Goal: Information Seeking & Learning: Check status

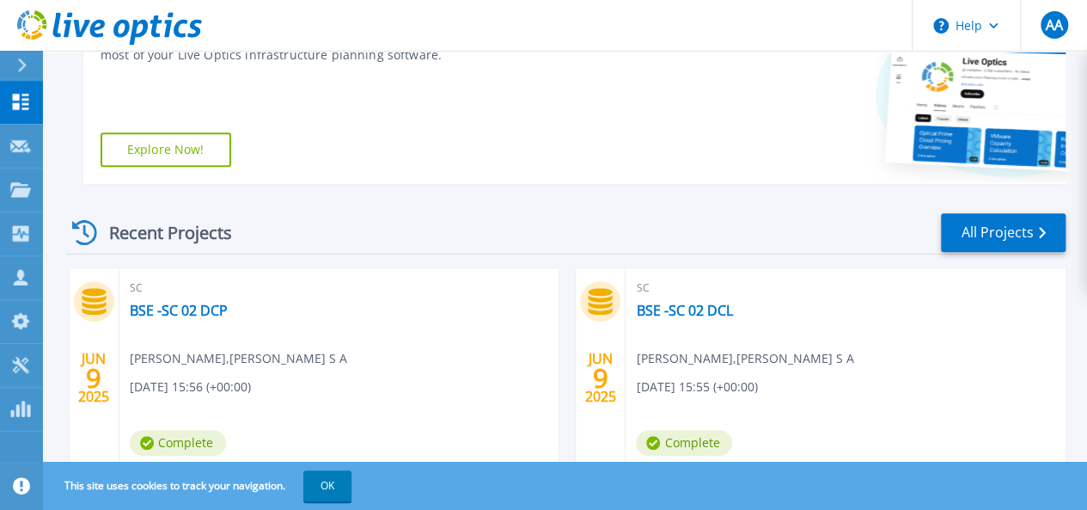
scroll to position [430, 0]
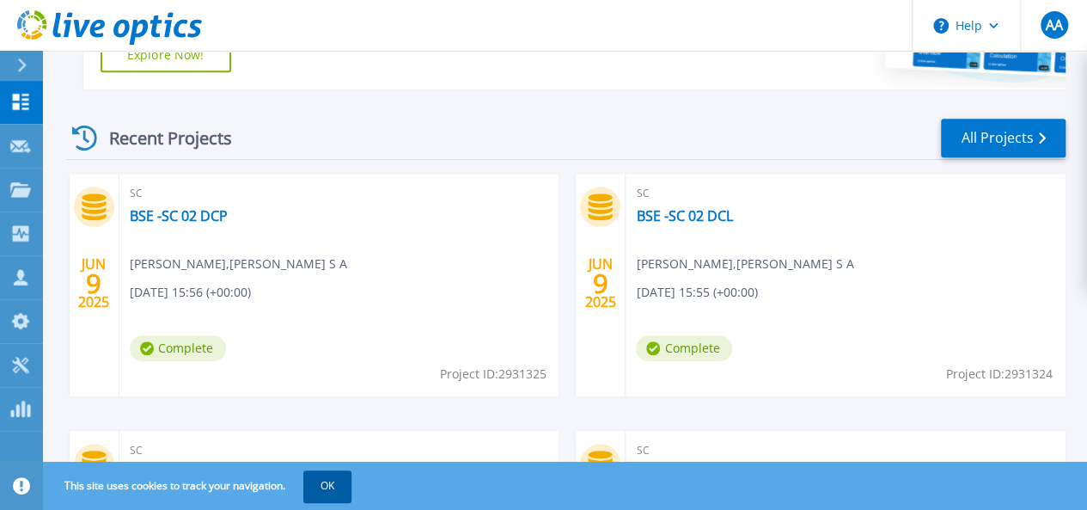
click at [338, 485] on button "OK" at bounding box center [327, 485] width 48 height 31
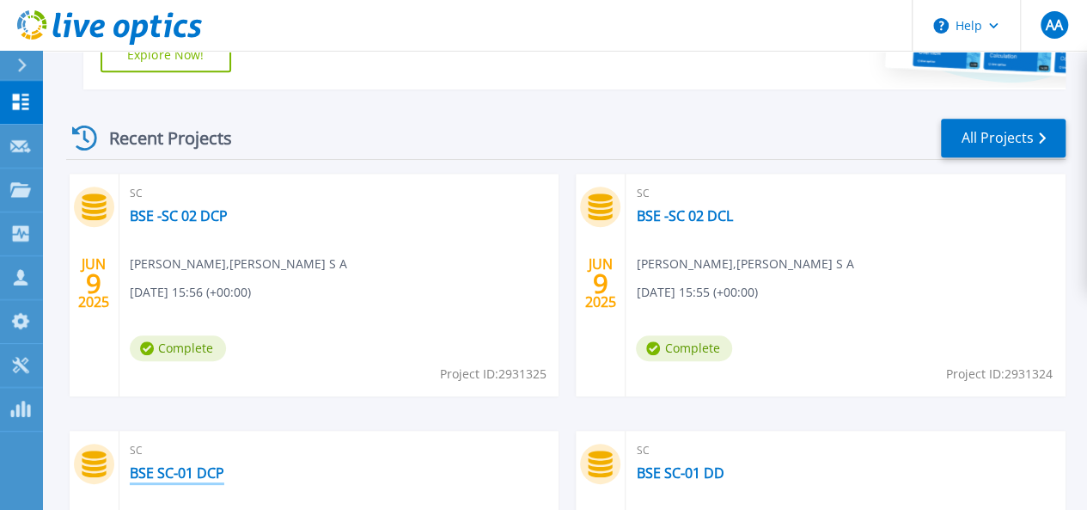
click at [224, 464] on link "BSE SC-01 DCP" at bounding box center [177, 472] width 95 height 17
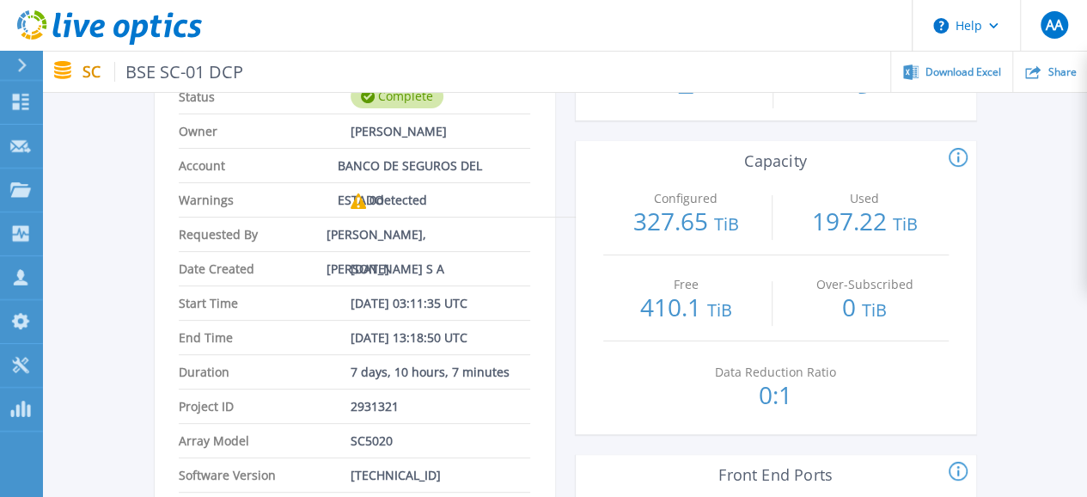
scroll to position [172, 0]
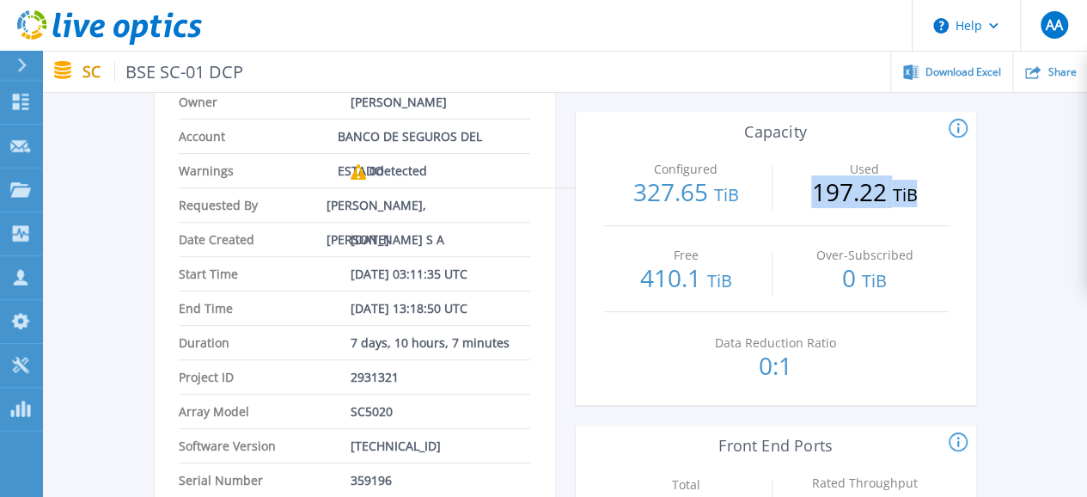
drag, startPoint x: 815, startPoint y: 192, endPoint x: 947, endPoint y: 194, distance: 132.4
click at [947, 194] on p "197.22 TiB" at bounding box center [864, 193] width 166 height 27
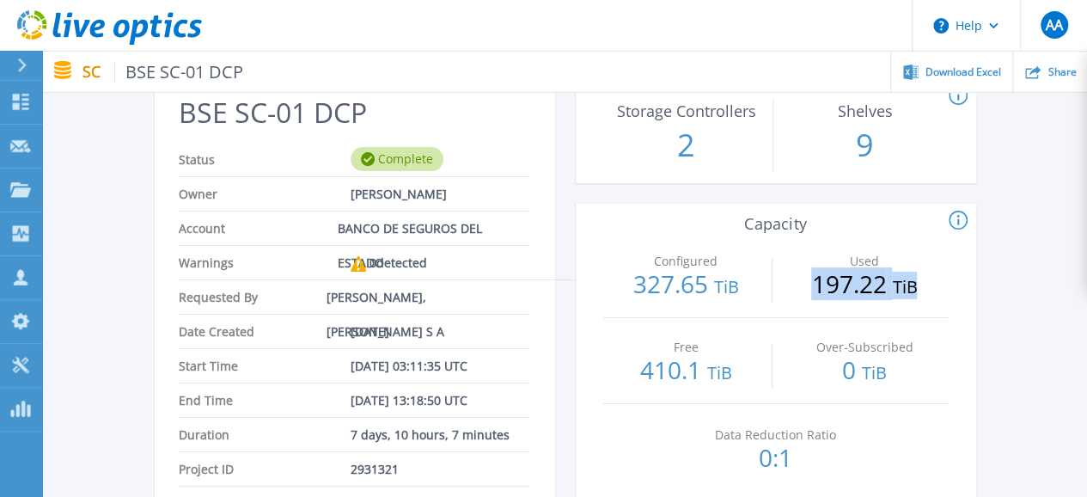
scroll to position [0, 0]
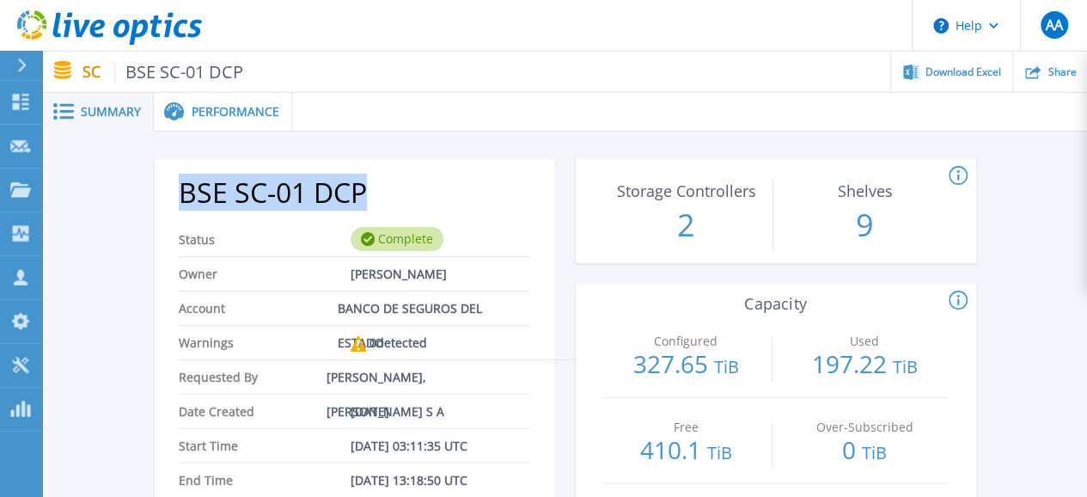
drag, startPoint x: 182, startPoint y: 194, endPoint x: 371, endPoint y: 200, distance: 189.1
click at [371, 200] on h2 "BSE SC-01 DCP" at bounding box center [354, 193] width 351 height 32
copy h2 "BSE SC-01 DCP"
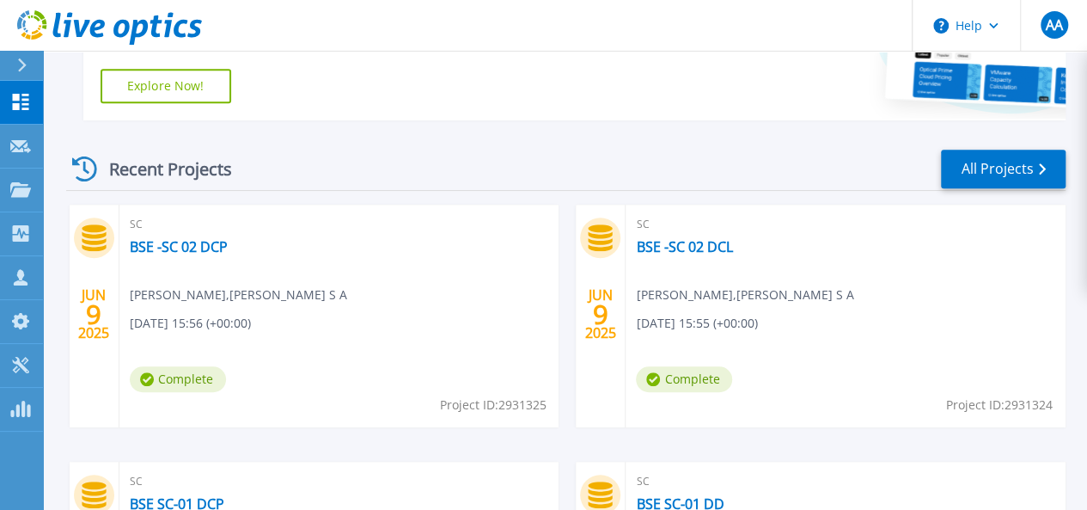
scroll to position [430, 0]
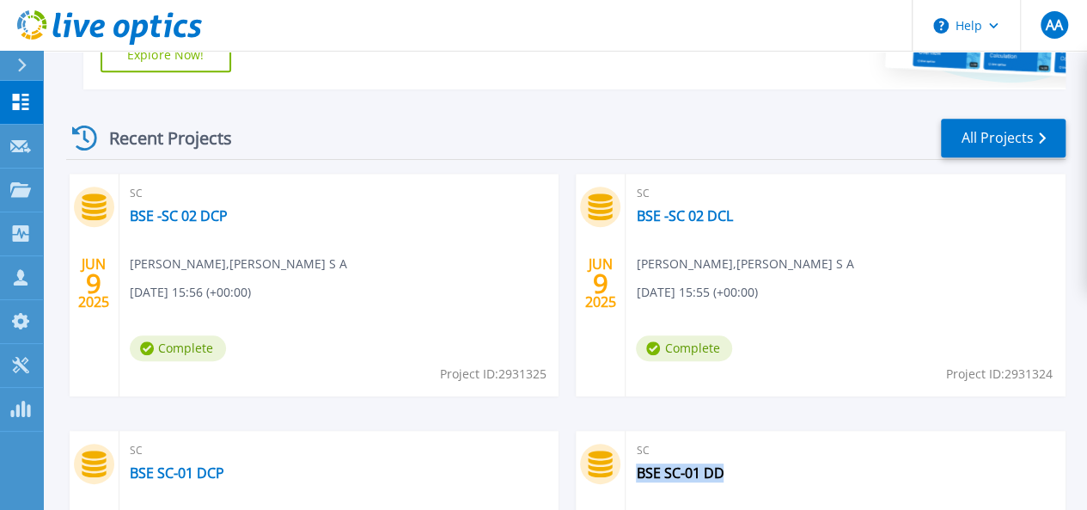
drag, startPoint x: 128, startPoint y: 475, endPoint x: 225, endPoint y: 474, distance: 97.1
copy link "BSE SC-01 DD"
click at [636, 477] on link "BSE SC-01 DD" at bounding box center [680, 472] width 88 height 17
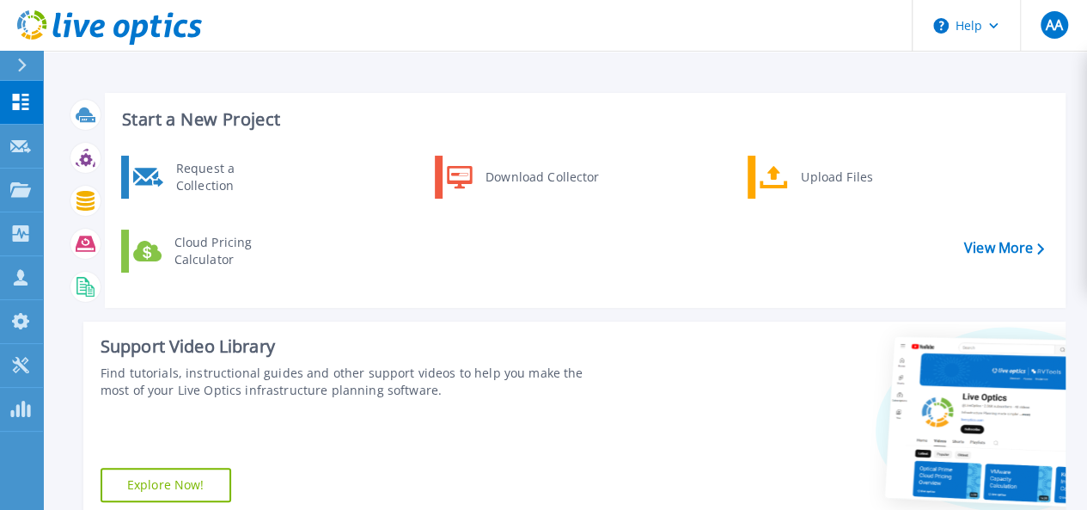
scroll to position [258, 0]
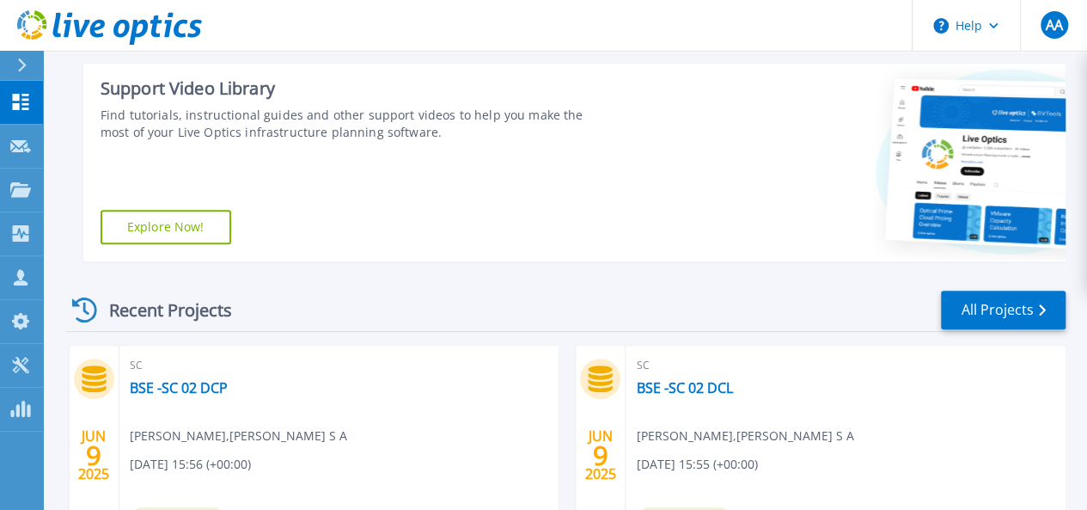
click at [626, 389] on div "SC BSE -SC 02 DCL Andres Aitcin , ARNALDO C CASTRO S A 06/09/2025, 15:55 (+00:0…" at bounding box center [846, 456] width 440 height 223
click at [636, 389] on link "BSE -SC 02 DCL" at bounding box center [684, 387] width 96 height 17
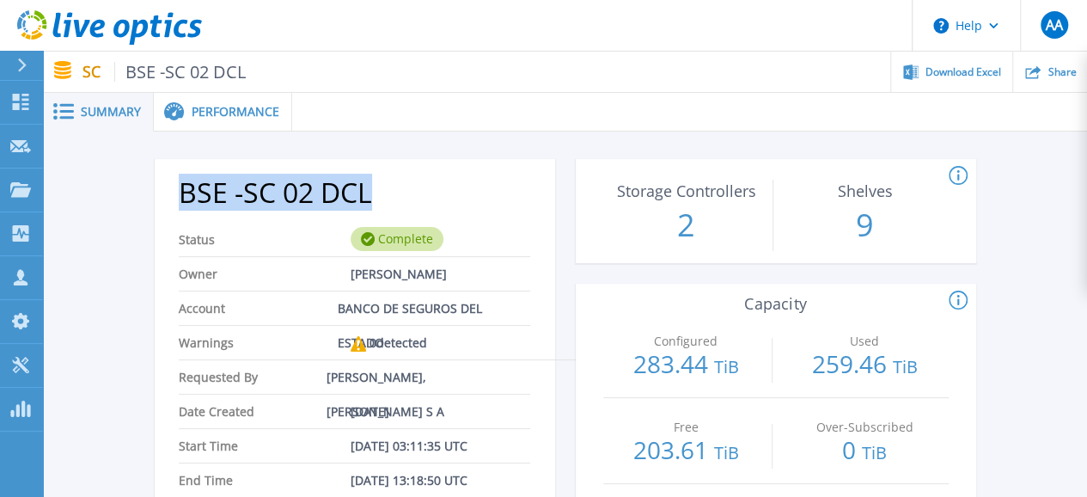
drag, startPoint x: 184, startPoint y: 188, endPoint x: 375, endPoint y: 198, distance: 191.0
click at [375, 198] on h2 "BSE -SC 02 DCL" at bounding box center [354, 193] width 351 height 32
copy h2 "BSE -SC 02 DCL"
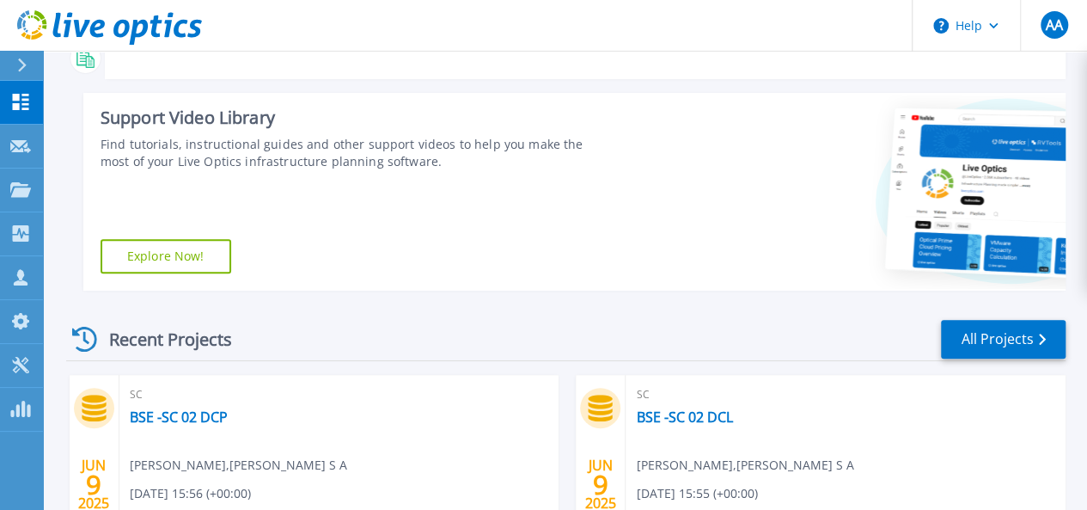
scroll to position [344, 0]
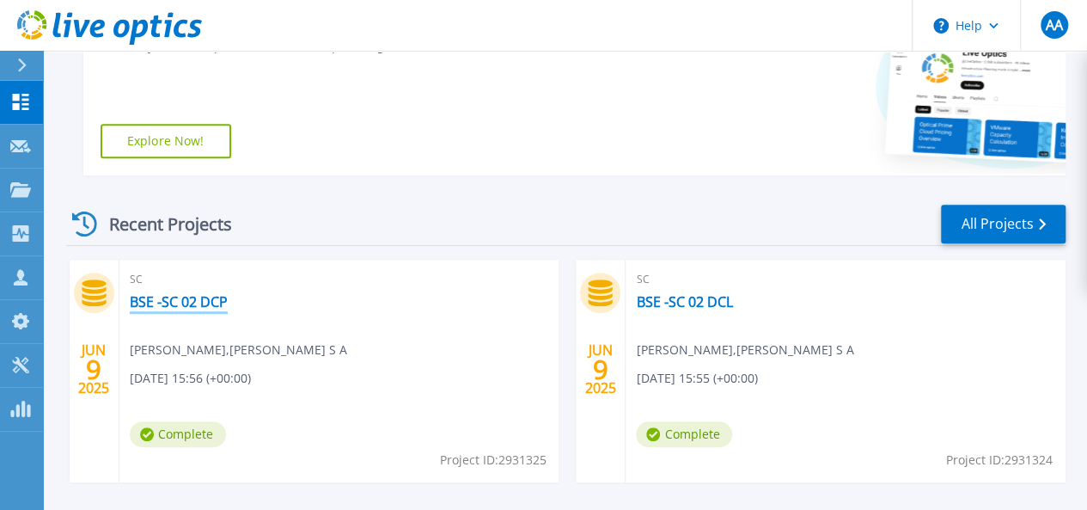
click at [212, 302] on link "BSE -SC 02 DCP" at bounding box center [179, 301] width 98 height 17
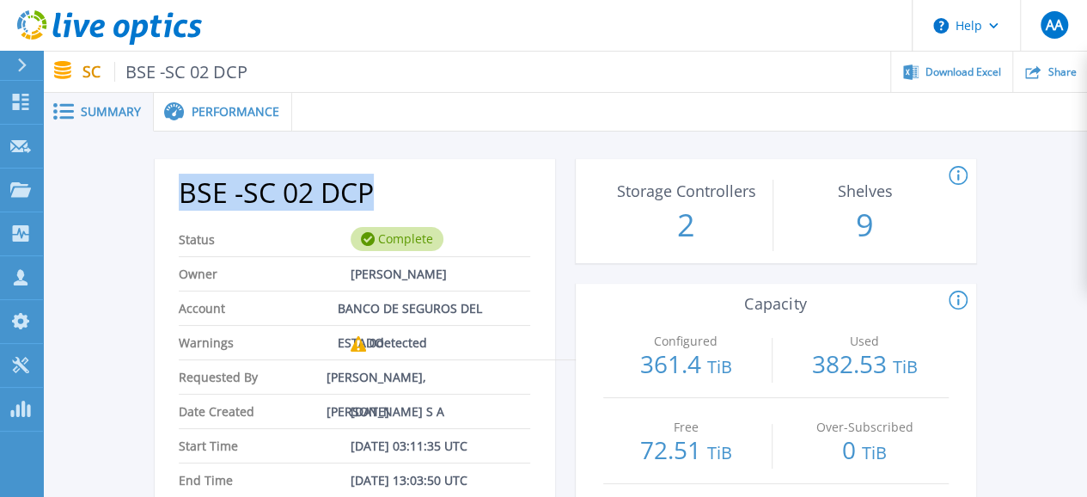
drag, startPoint x: 175, startPoint y: 191, endPoint x: 416, endPoint y: 201, distance: 240.8
click at [416, 201] on div "BSE -SC 02 DCP Status Complete Owner [PERSON_NAME] Account BANCO DE SEGUROS DEL…" at bounding box center [355, 433] width 400 height 527
copy h2 "BSE -SC 02 DCP"
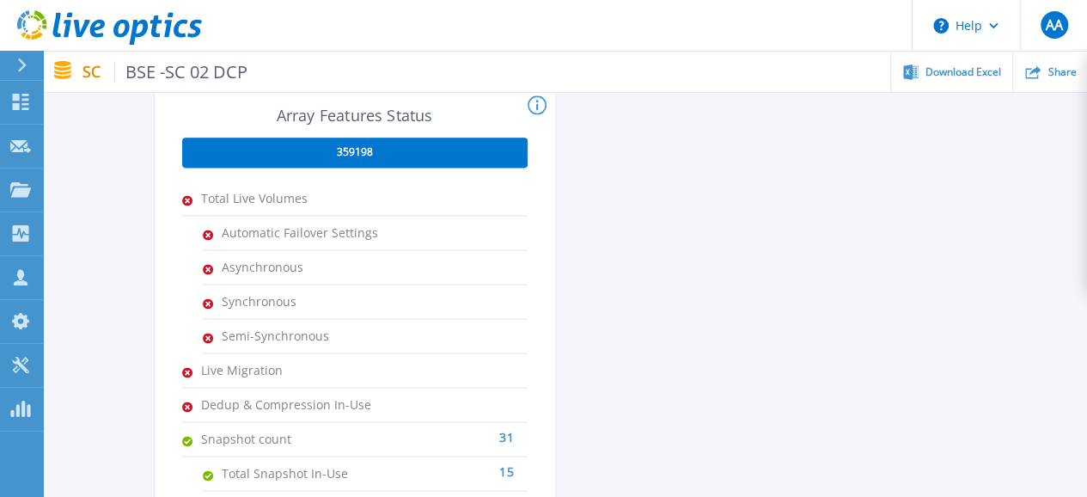
scroll to position [1031, 0]
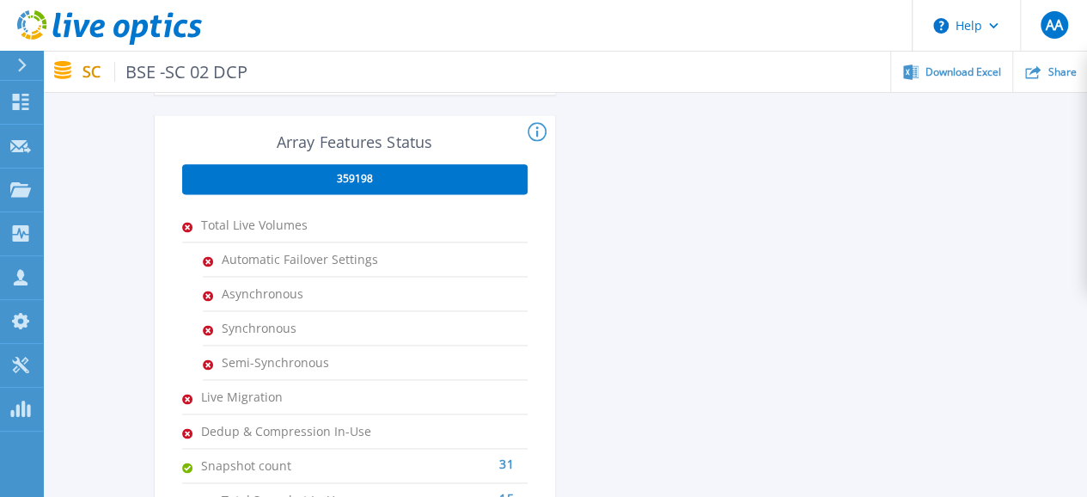
click at [9, 69] on button at bounding box center [21, 66] width 43 height 30
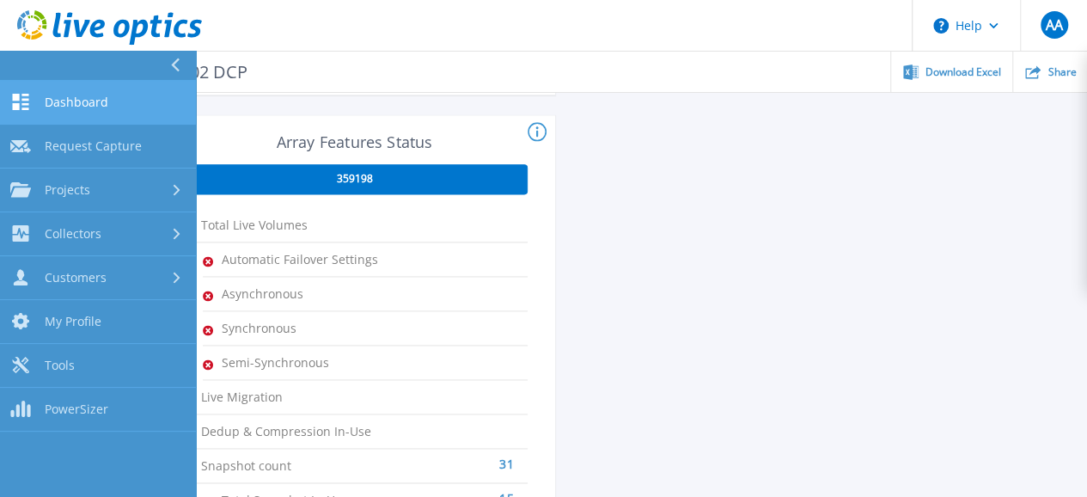
click at [98, 95] on span "Dashboard" at bounding box center [77, 102] width 64 height 15
